Goal: Information Seeking & Learning: Learn about a topic

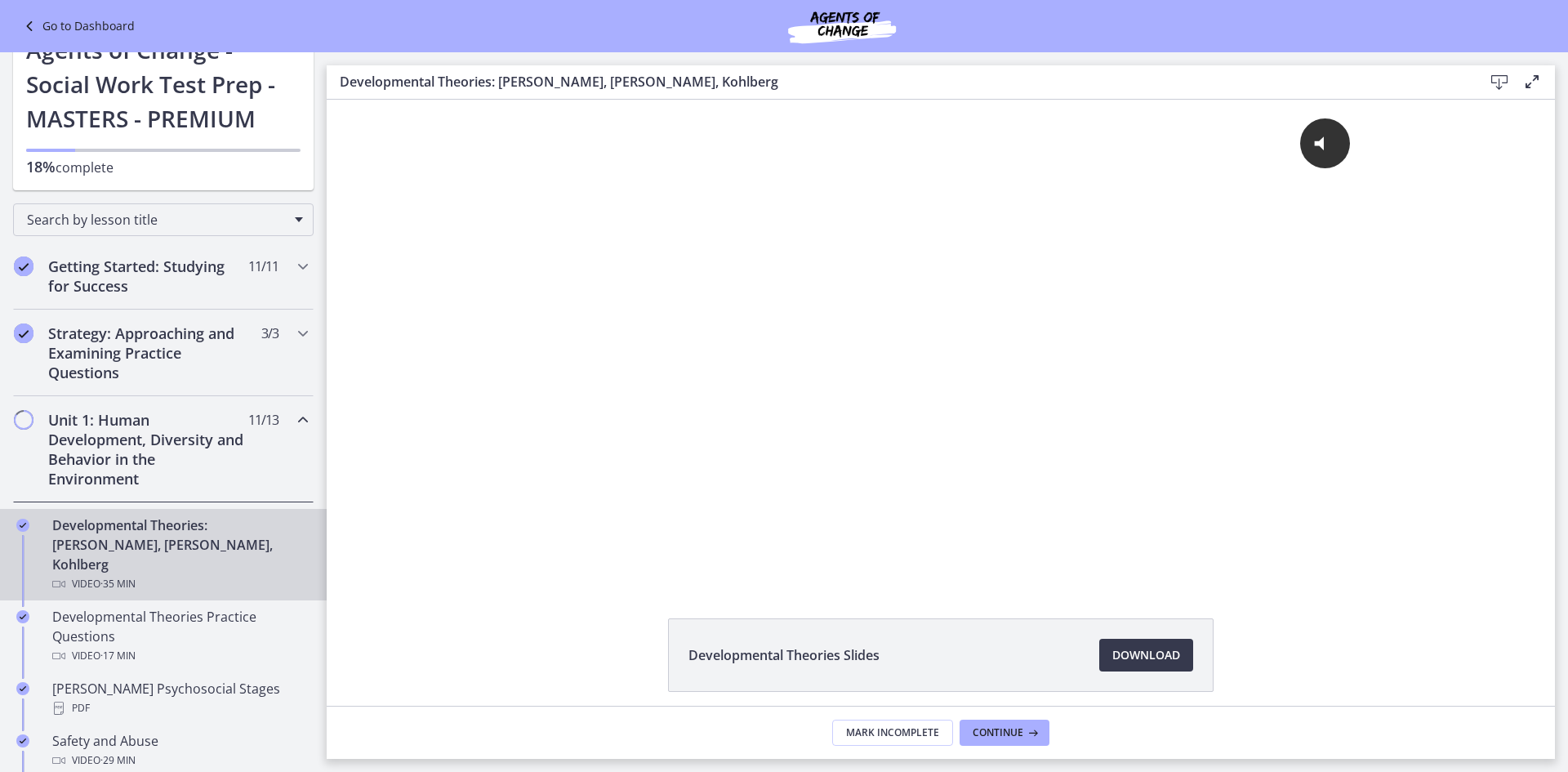
scroll to position [163, 0]
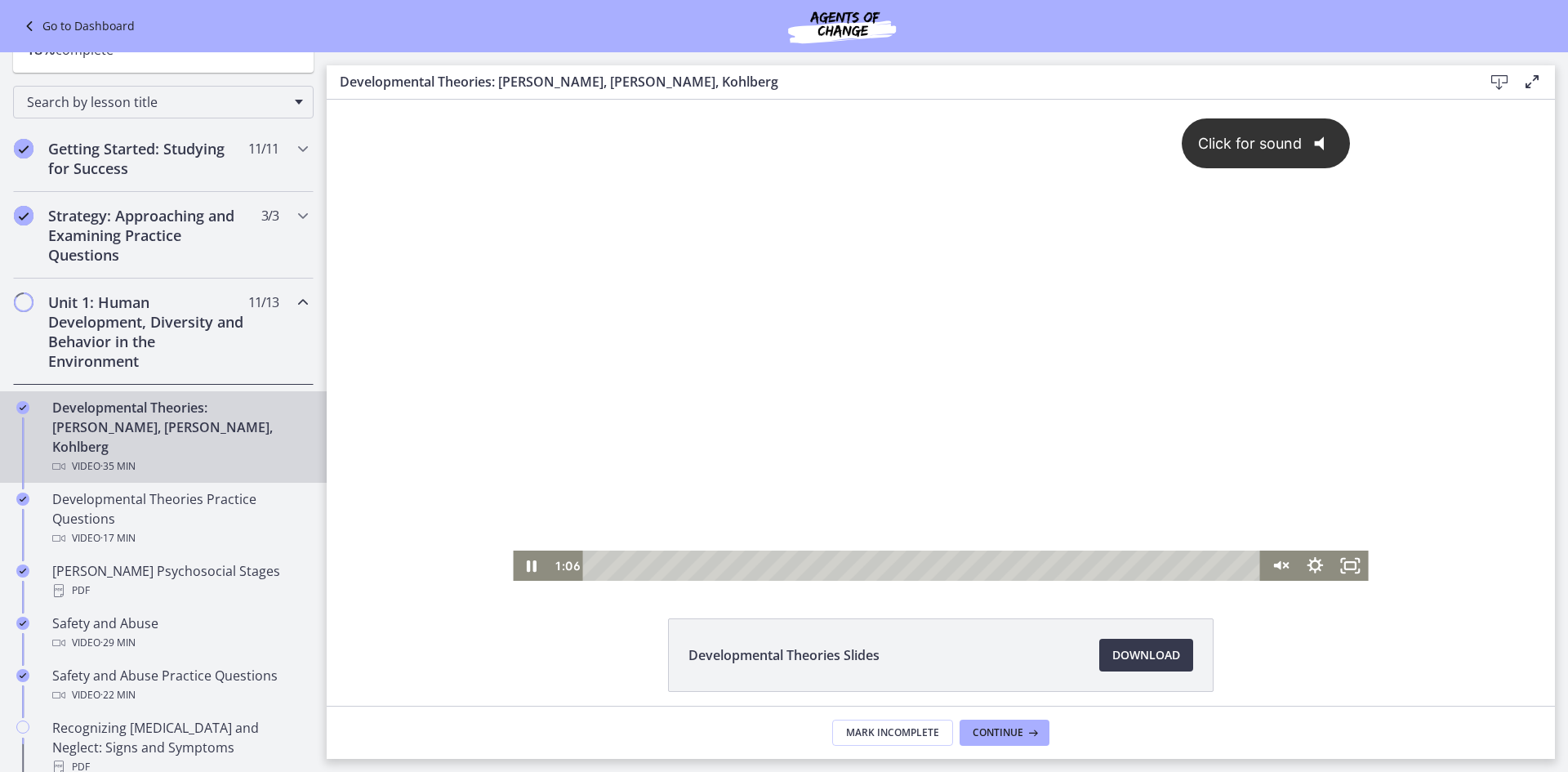
click at [941, 378] on div "Click for sound @keyframes VOLUME_SMALL_WAVE_FLASH { 0% { opacity: 0; } 33% { o…" at bounding box center [940, 325] width 855 height 451
click at [814, 404] on div at bounding box center [940, 340] width 855 height 481
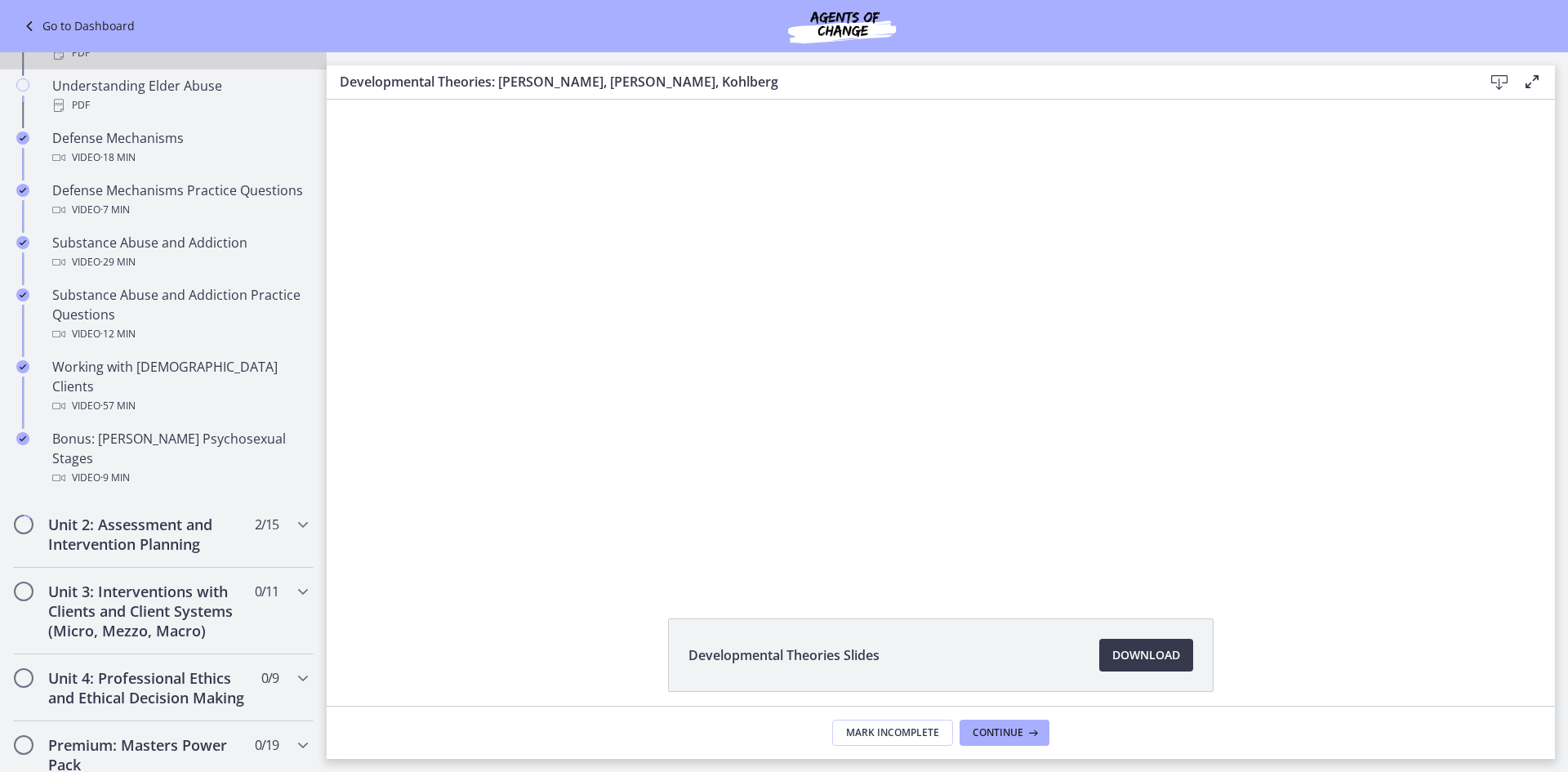
scroll to position [898, 0]
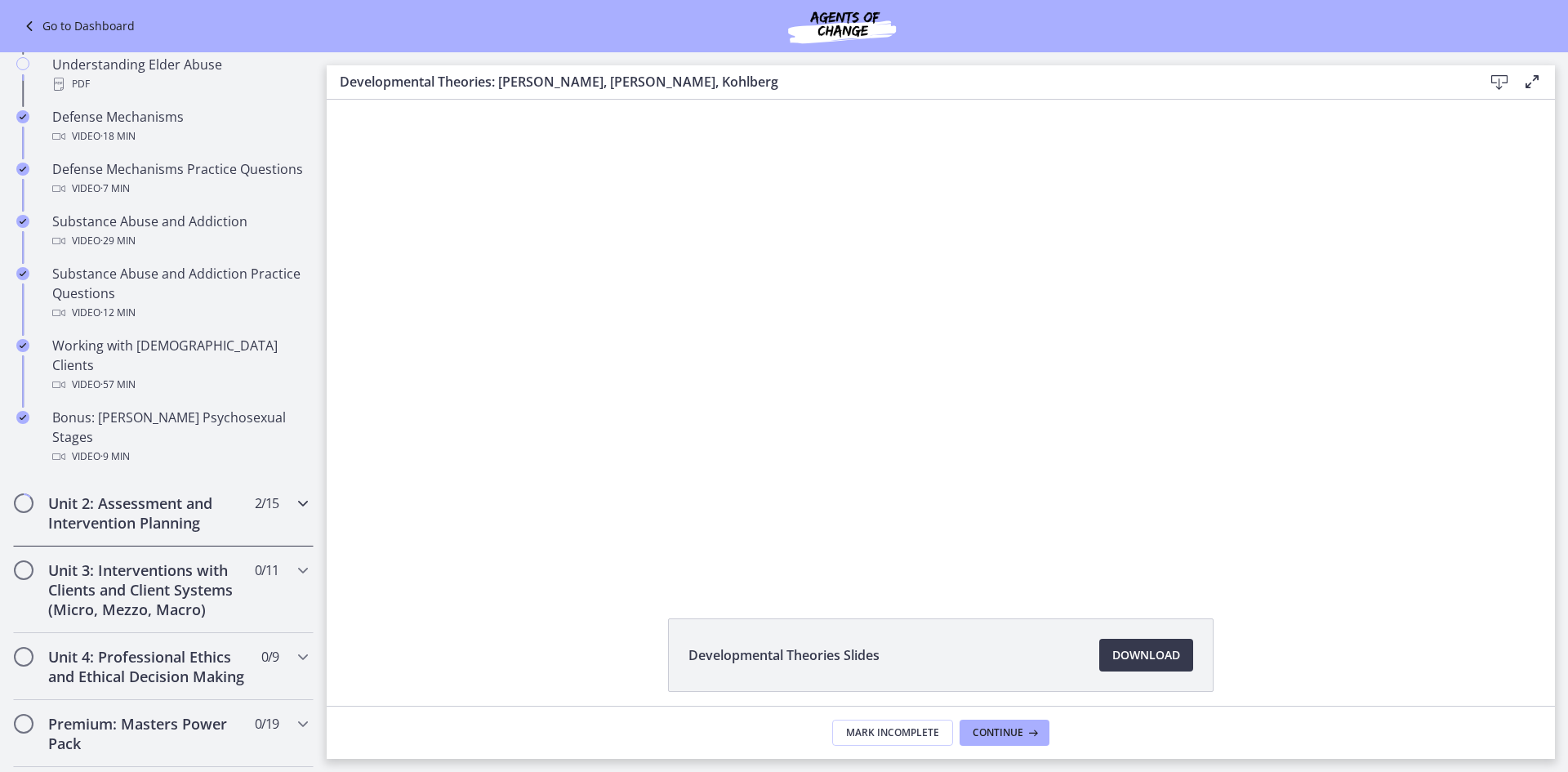
click at [255, 494] on span "2 / 15 Completed" at bounding box center [267, 503] width 24 height 20
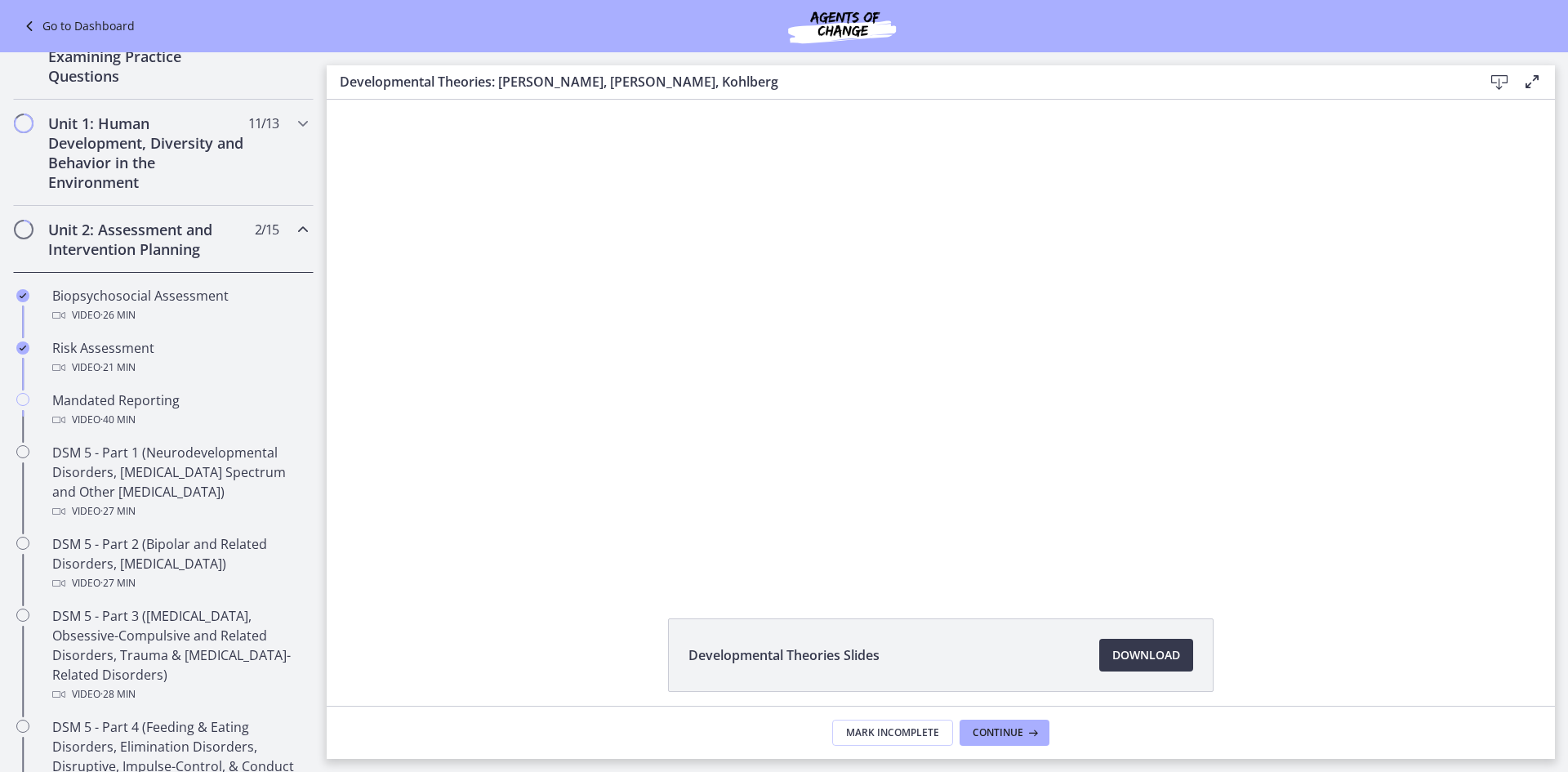
scroll to position [326, 0]
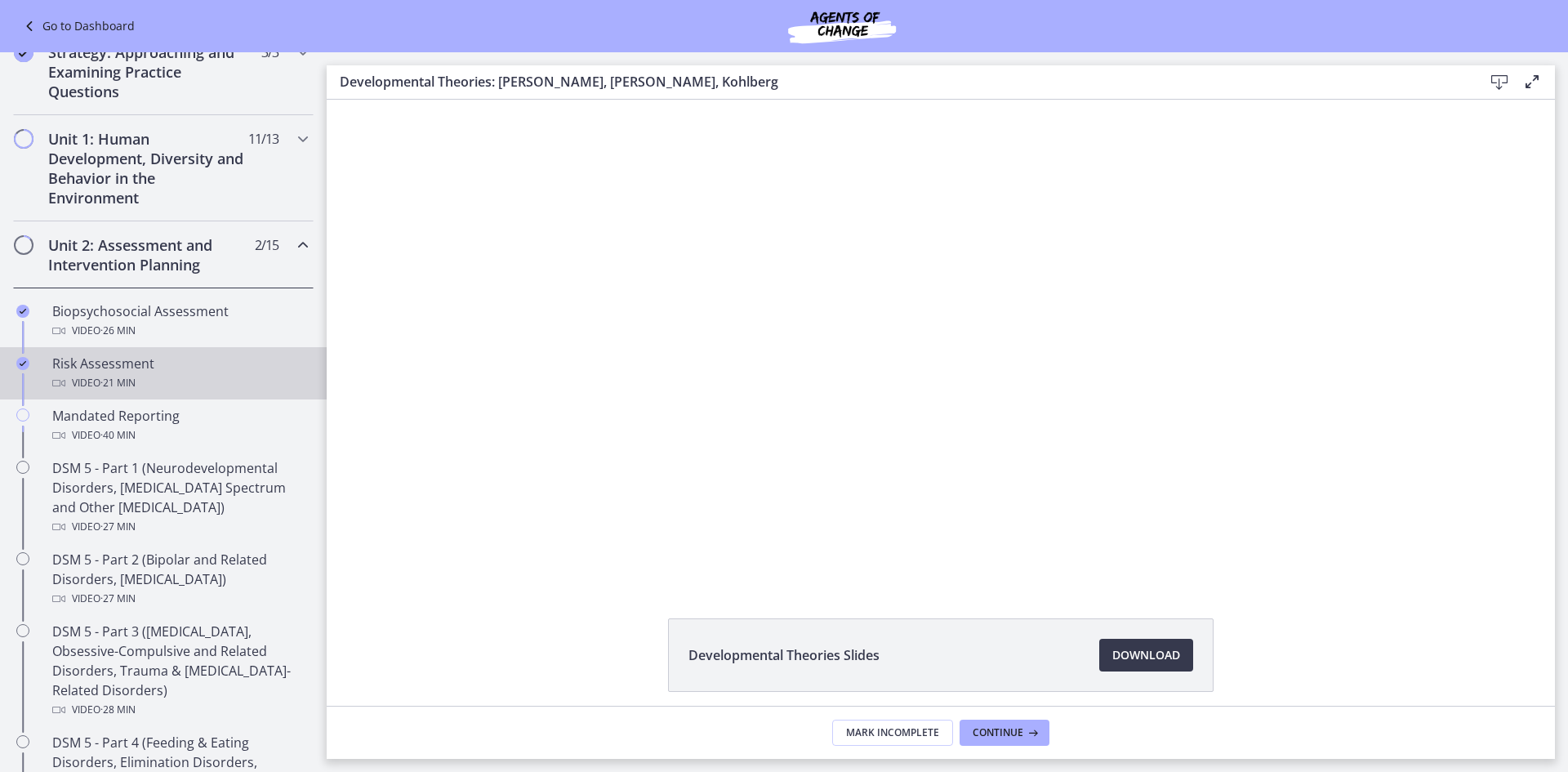
click at [136, 378] on span "· 21 min" at bounding box center [118, 383] width 35 height 20
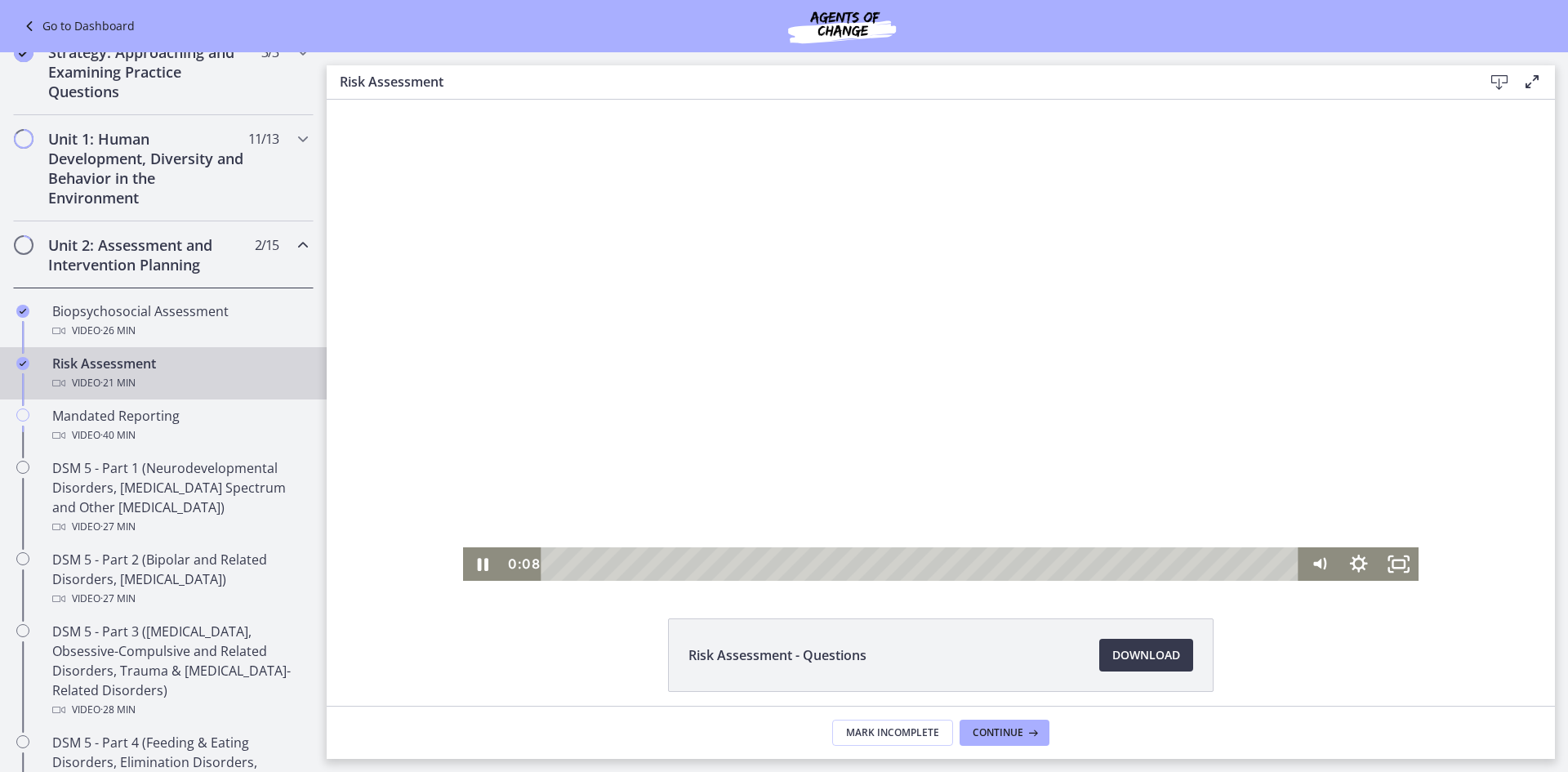
click at [1280, 564] on div "Playbar" at bounding box center [922, 563] width 733 height 33
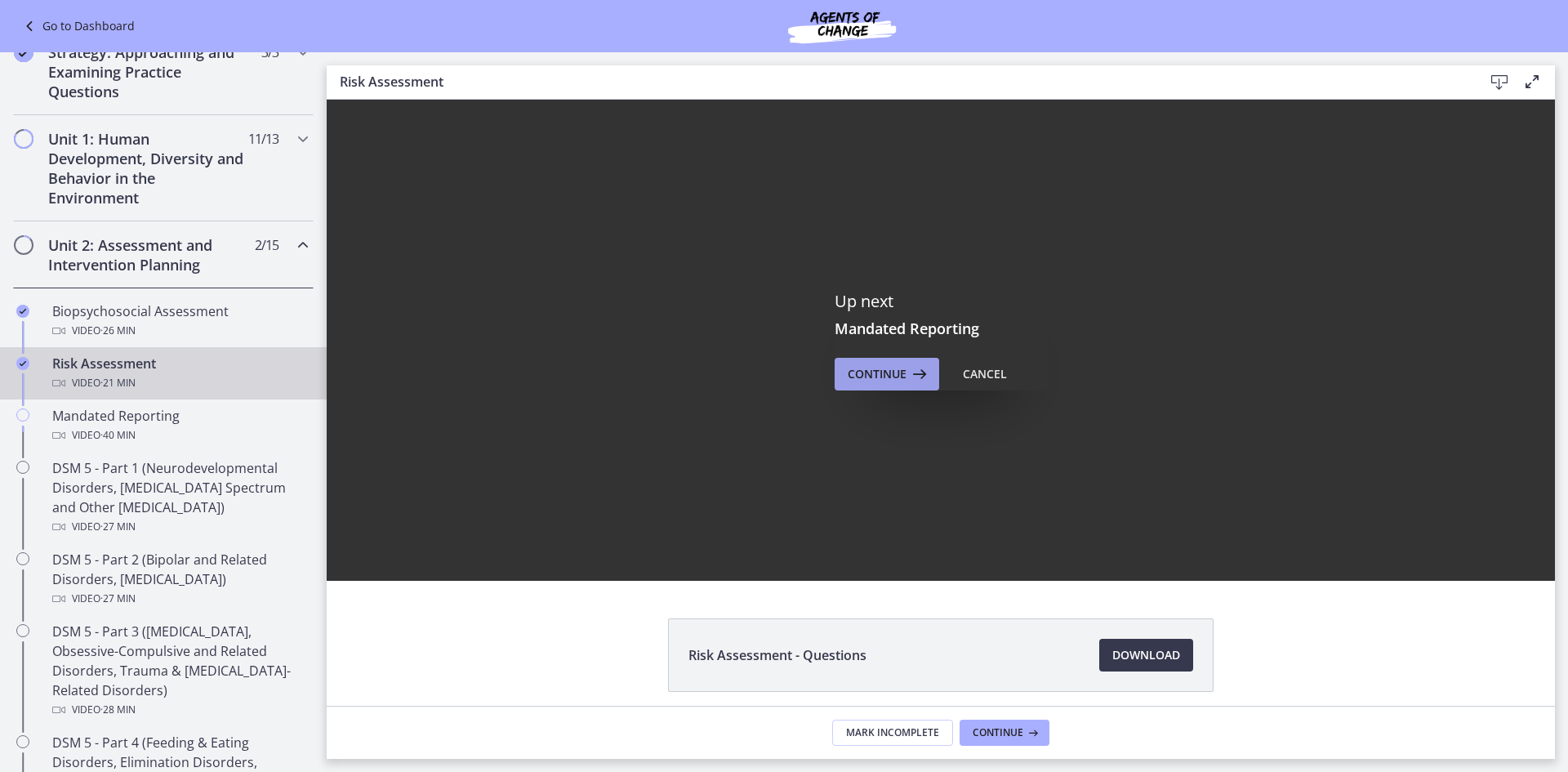
click at [888, 368] on span "Continue" at bounding box center [877, 374] width 58 height 20
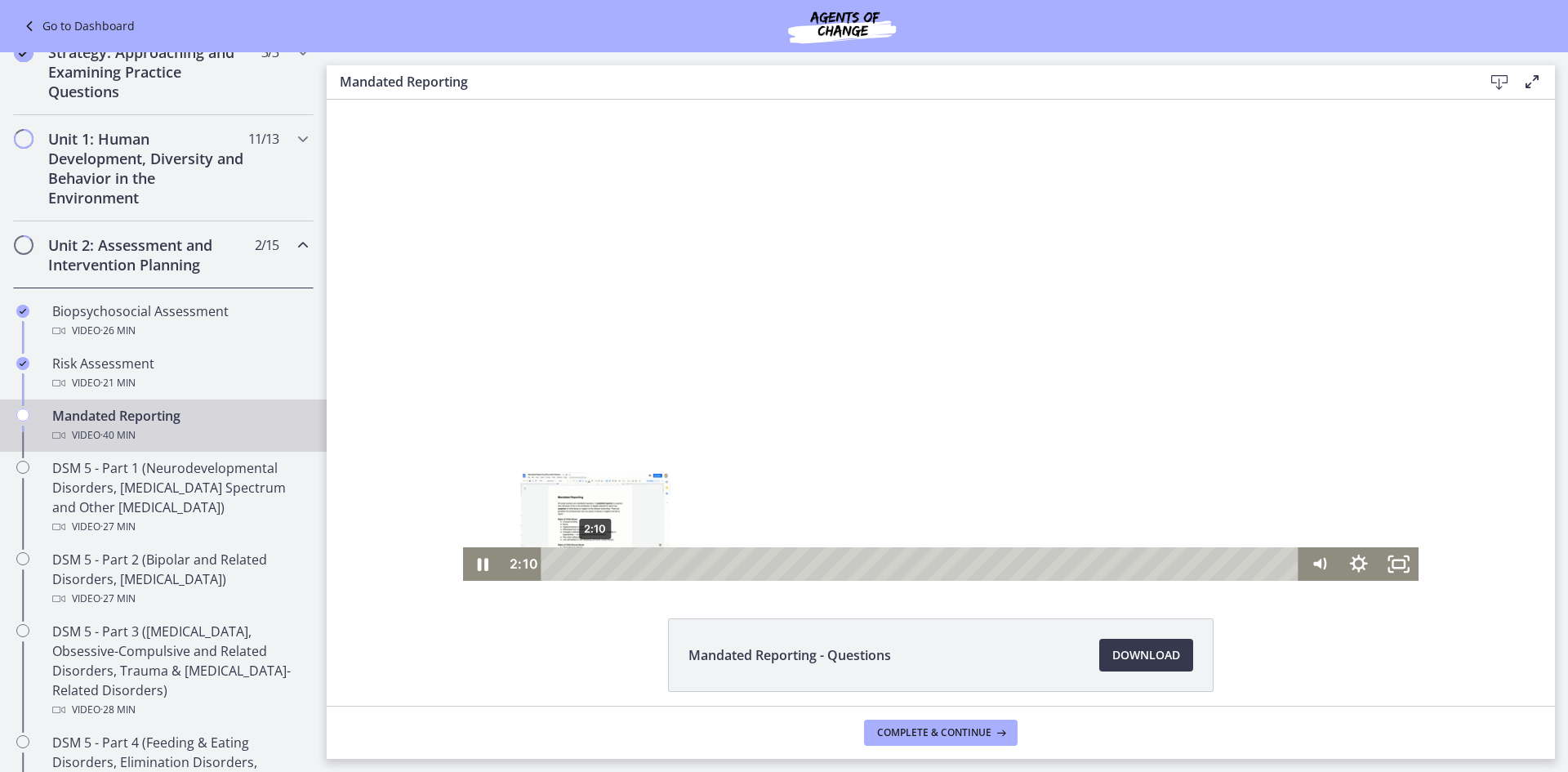
click at [589, 564] on div "2:10" at bounding box center [922, 563] width 733 height 33
click at [1395, 568] on rect "Fullscreen" at bounding box center [1399, 565] width 11 height 9
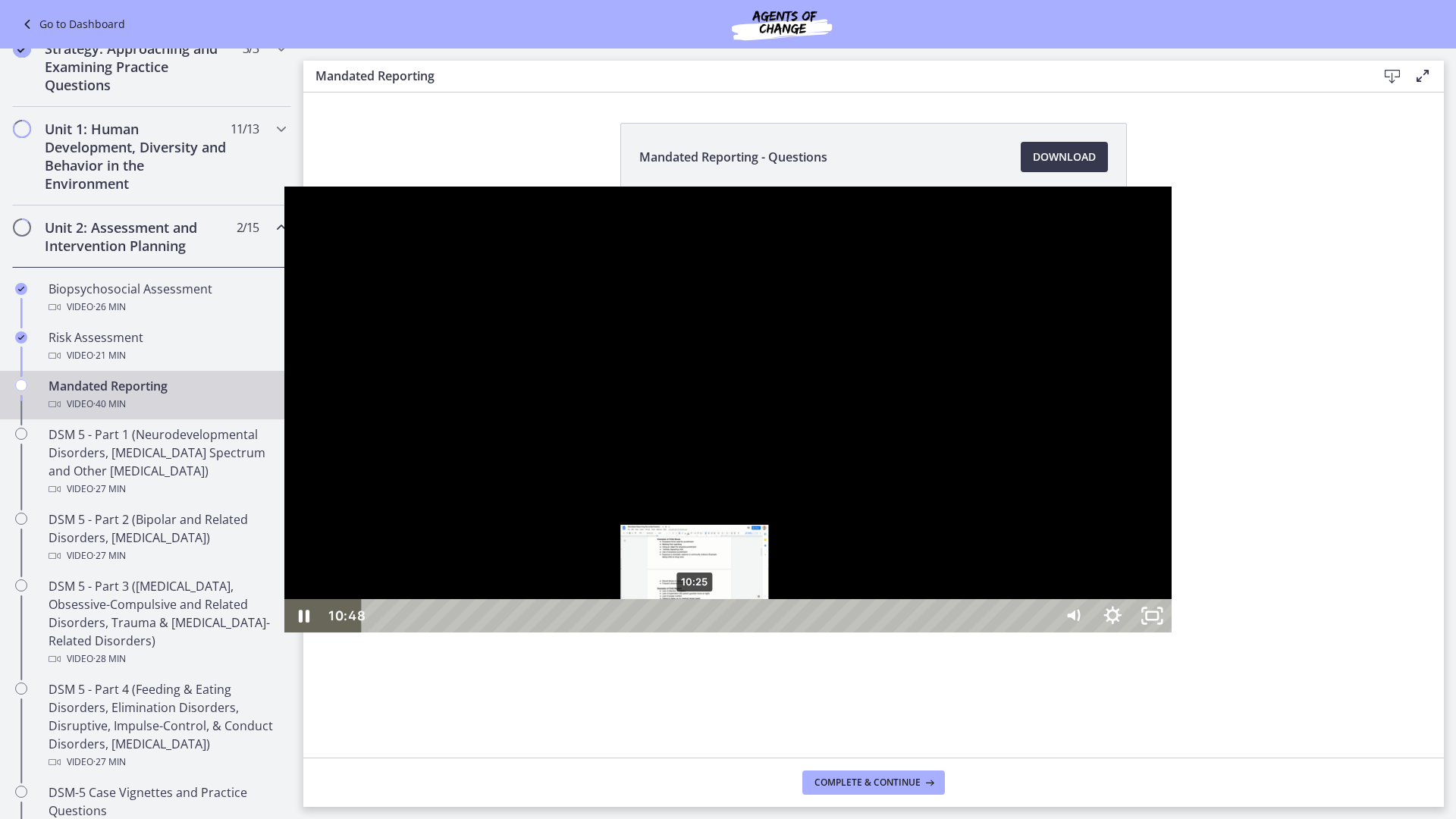
click at [411, 632] on div "10:25" at bounding box center [710, 616] width 668 height 33
click at [403, 632] on div "10:10" at bounding box center [710, 616] width 668 height 33
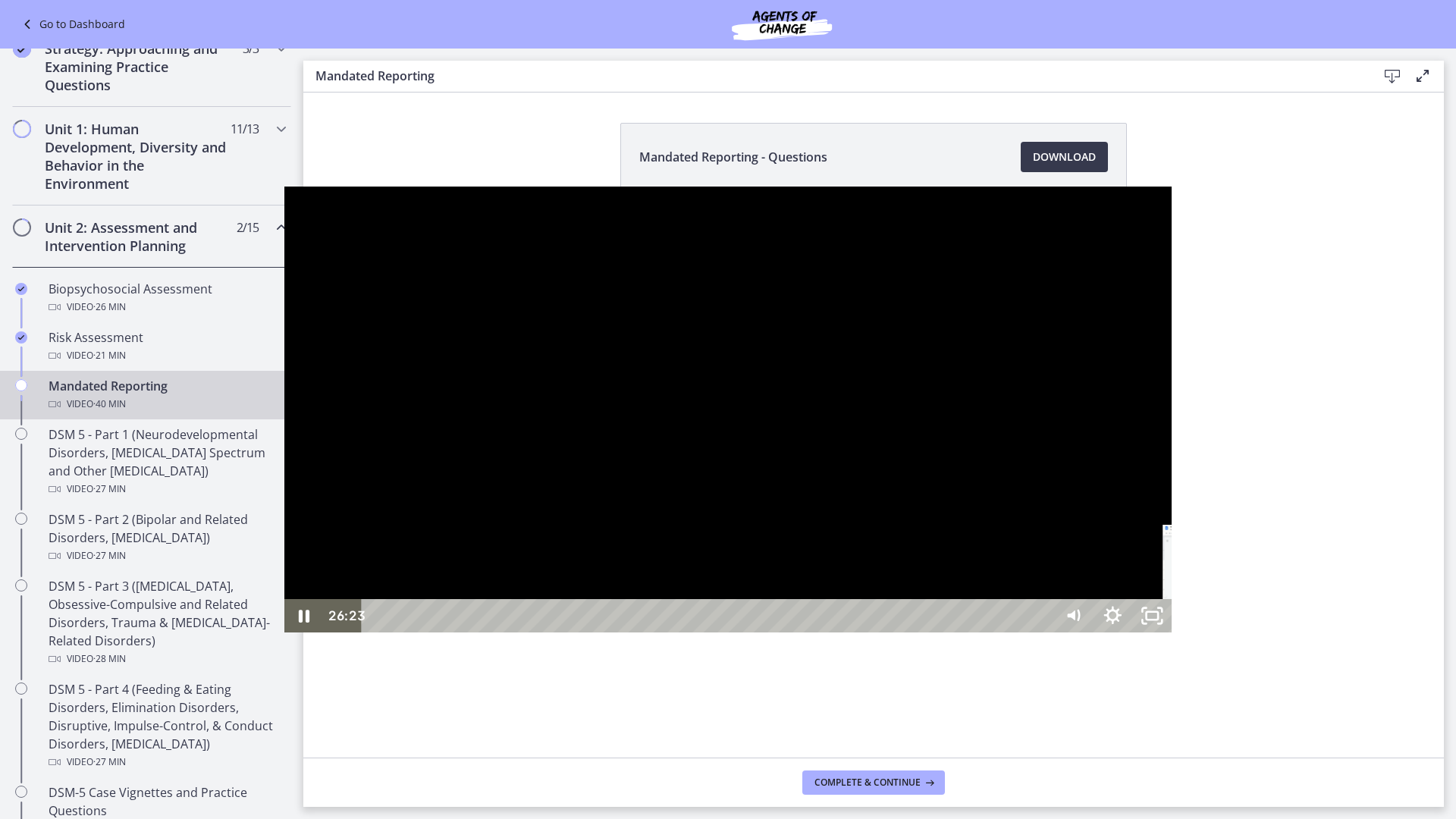
click at [954, 632] on div "28:12" at bounding box center [710, 616] width 668 height 33
click at [1045, 632] on div "31:22" at bounding box center [710, 616] width 668 height 33
click at [1045, 632] on div "33:27" at bounding box center [710, 616] width 668 height 33
click at [1045, 632] on div "33:56" at bounding box center [710, 616] width 668 height 33
click at [1045, 632] on div "34:42" at bounding box center [710, 616] width 668 height 33
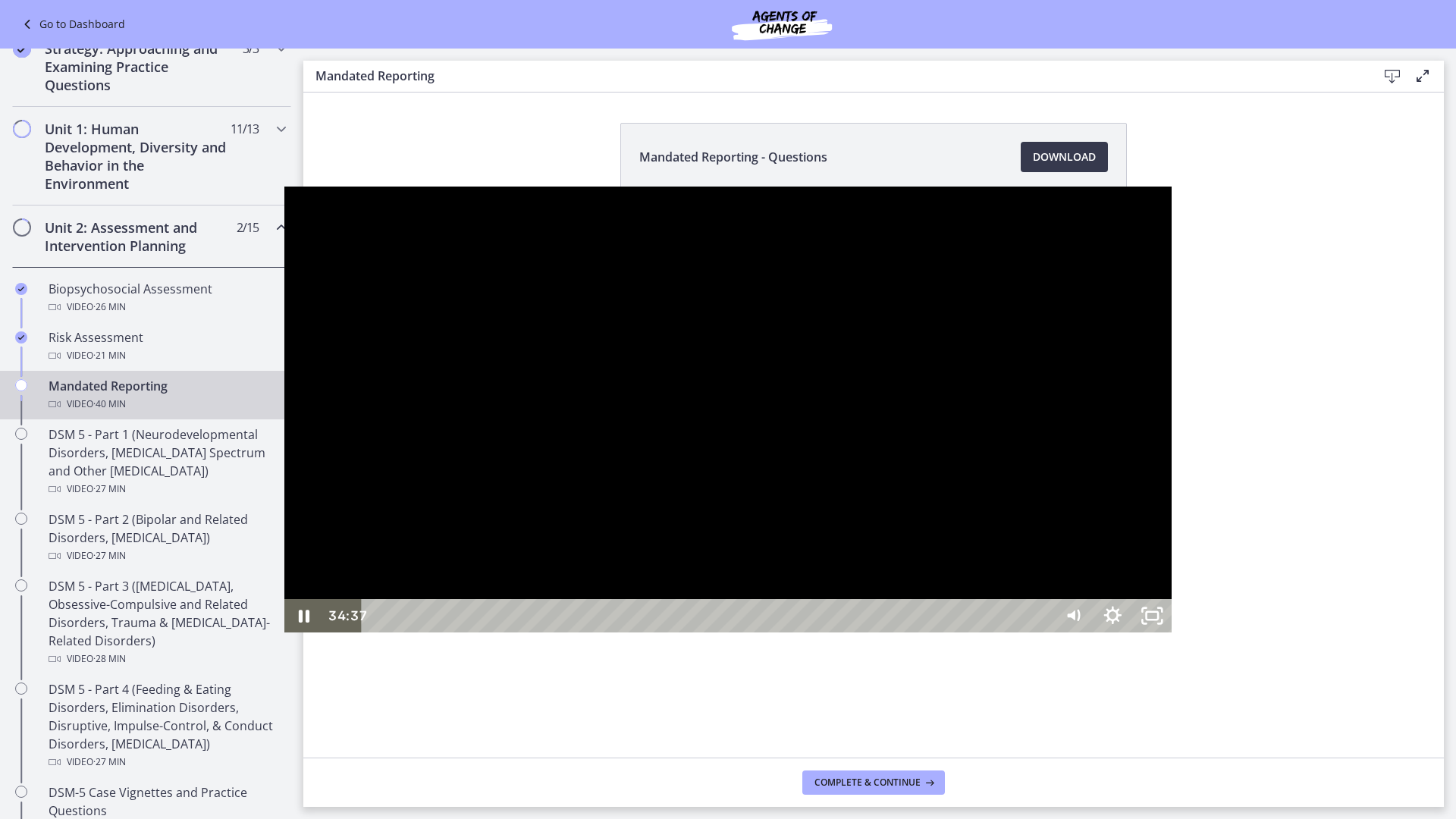
click at [1427, 622] on div "Playbar" at bounding box center [1433, 616] width 11 height 11
click at [1045, 632] on div "34:17" at bounding box center [710, 616] width 668 height 33
click at [1419, 622] on div "Playbar" at bounding box center [1424, 616] width 11 height 11
click at [1175, 636] on icon "Unfullscreen" at bounding box center [1151, 616] width 47 height 40
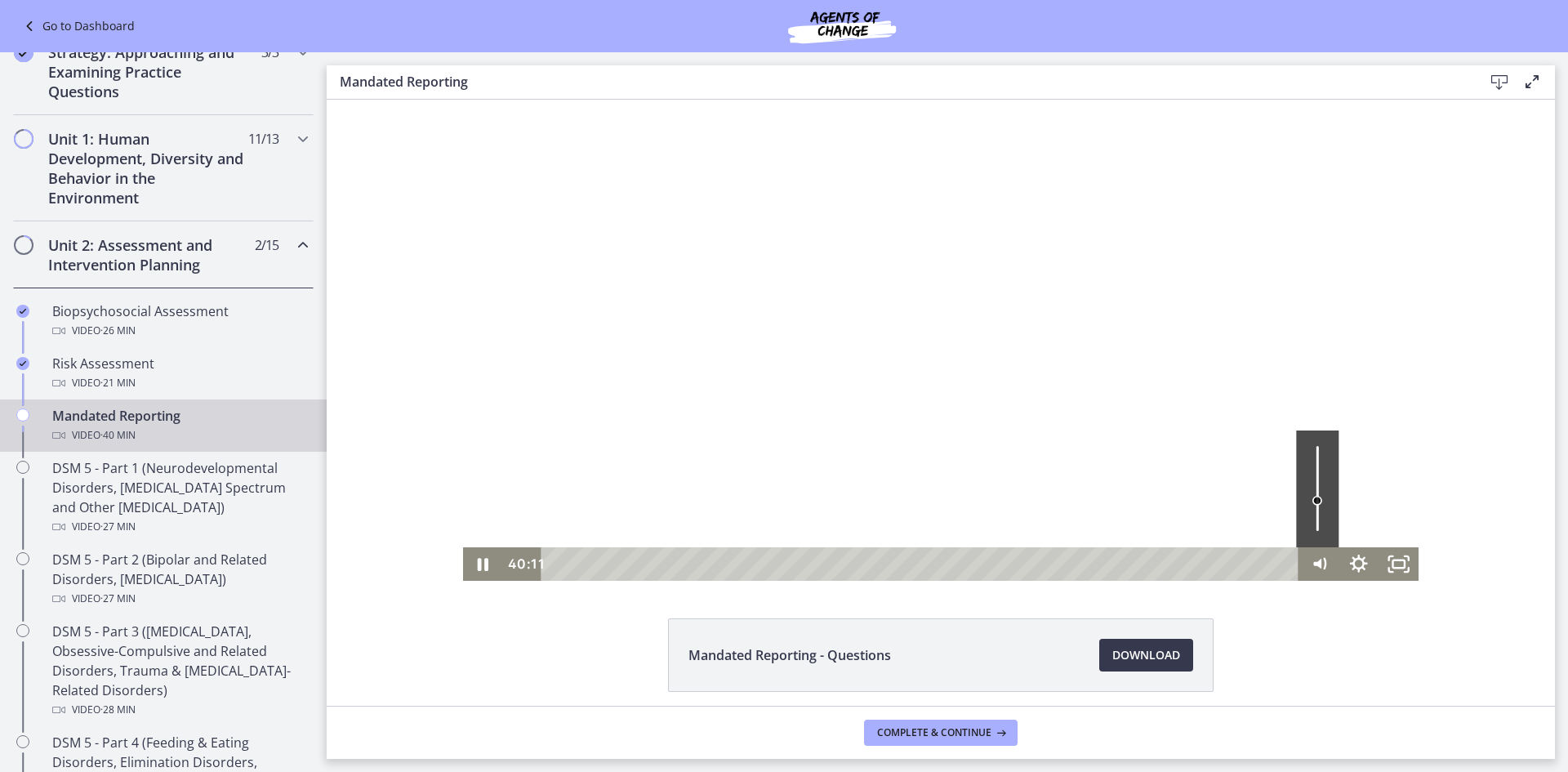
click at [1017, 253] on div at bounding box center [941, 340] width 957 height 481
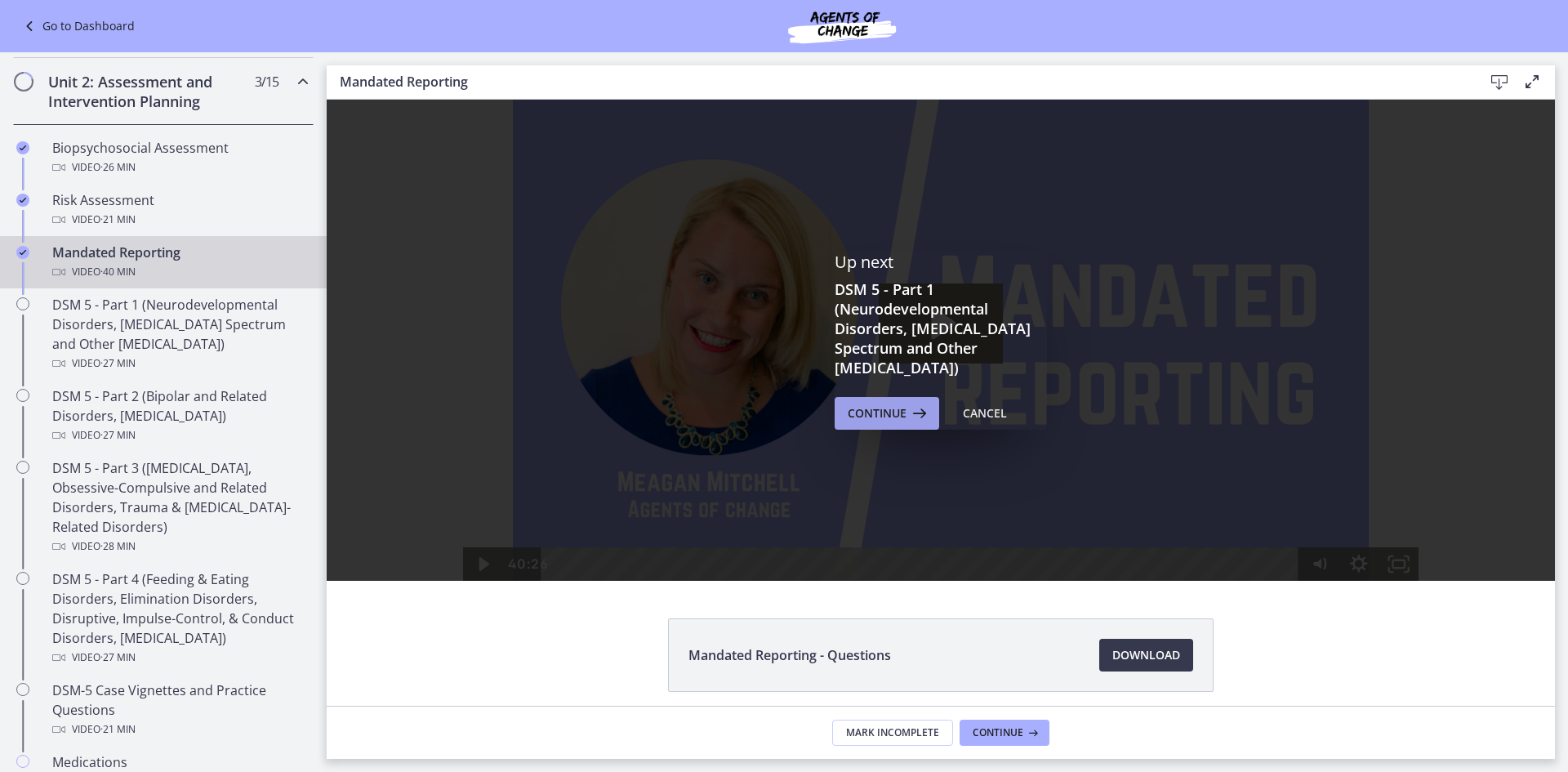
click at [876, 410] on span "Continue" at bounding box center [877, 413] width 58 height 20
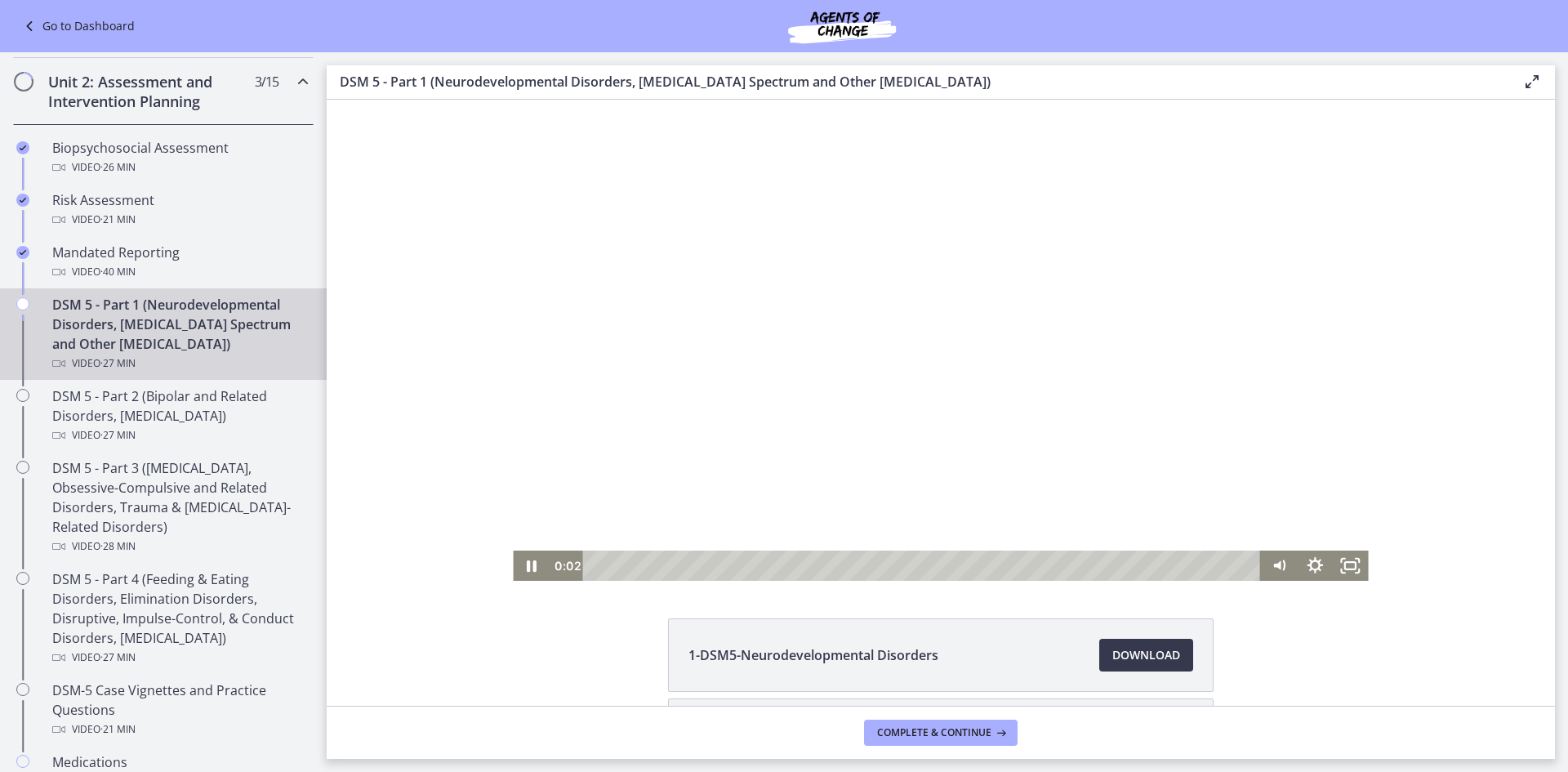
click at [875, 357] on div at bounding box center [940, 340] width 855 height 481
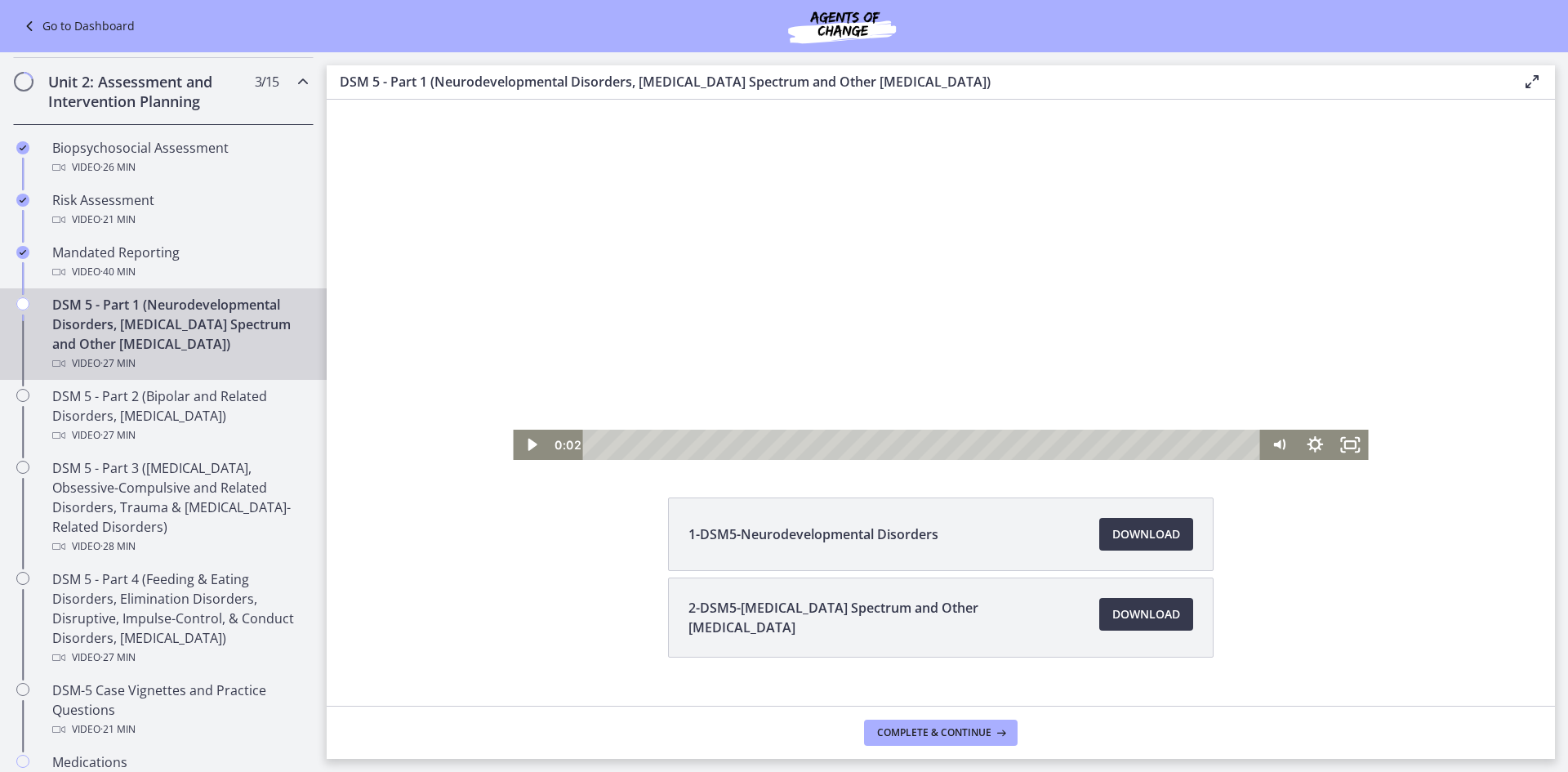
scroll to position [151, 0]
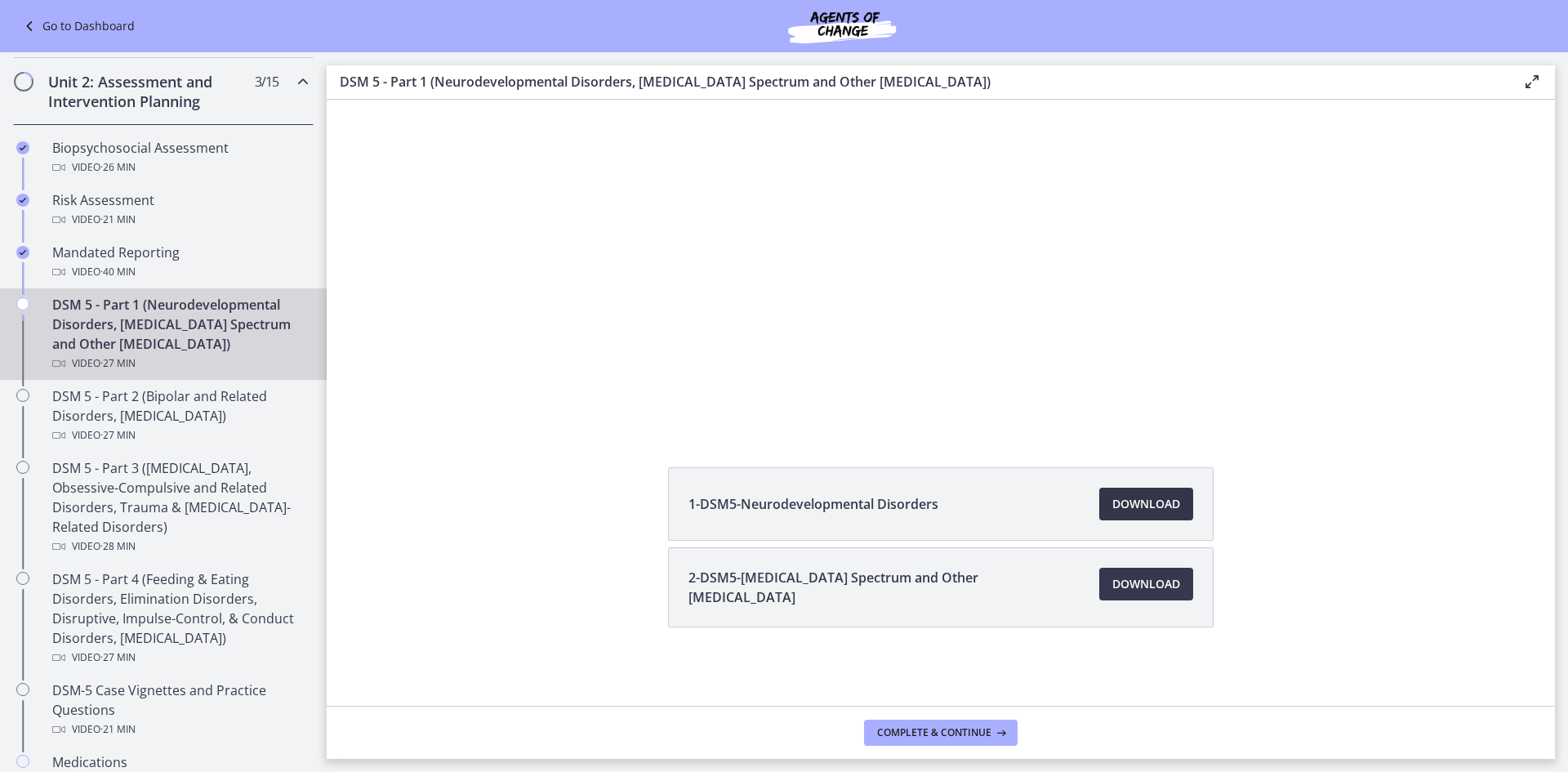
click at [1120, 500] on span "Download Opens in a new window" at bounding box center [1146, 503] width 68 height 20
click at [1124, 584] on span "Download Opens in a new window" at bounding box center [1146, 584] width 68 height 20
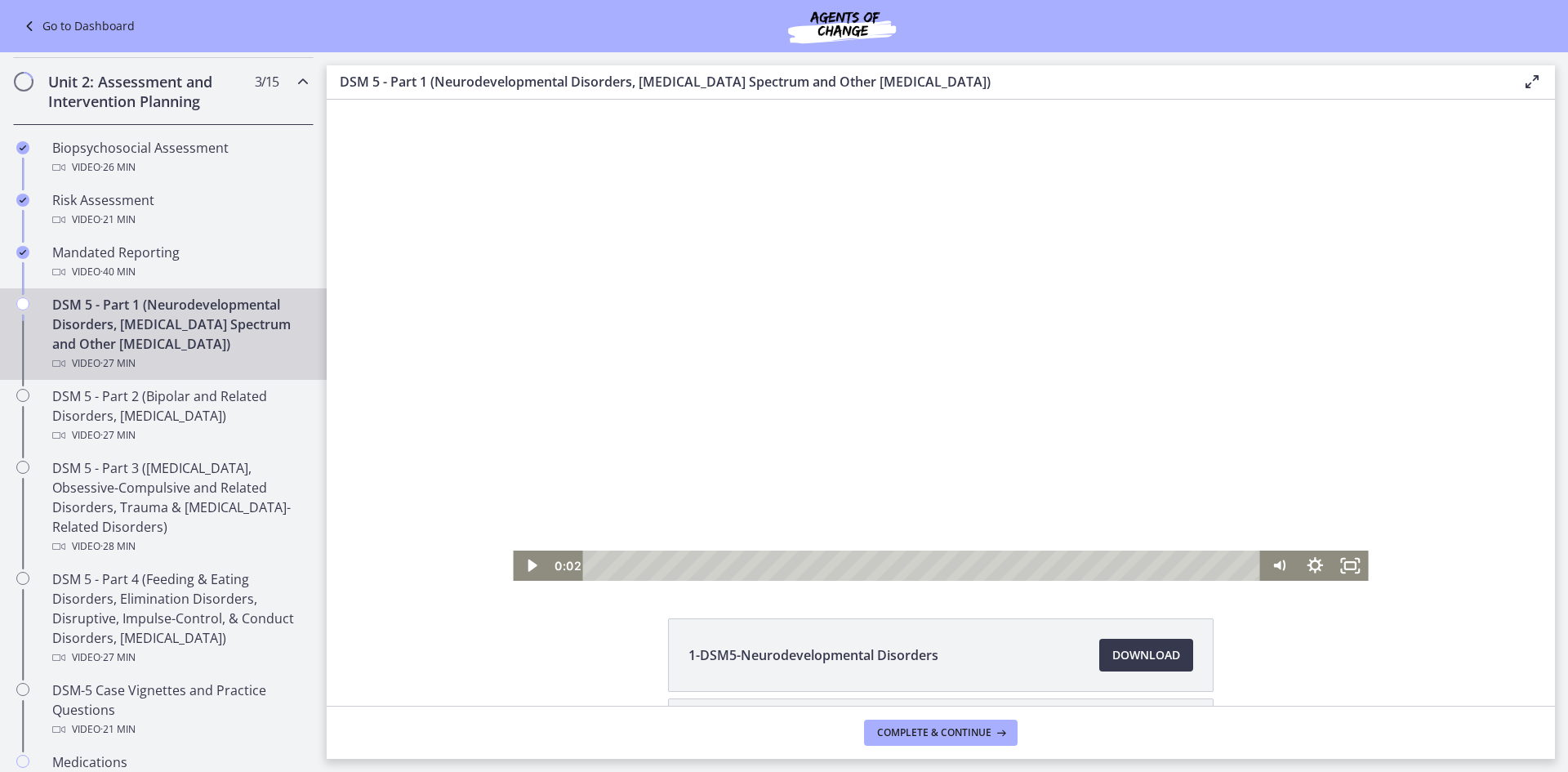
click at [1231, 304] on div at bounding box center [940, 340] width 855 height 481
click at [946, 341] on div at bounding box center [940, 340] width 855 height 481
